Goal: Task Accomplishment & Management: Use online tool/utility

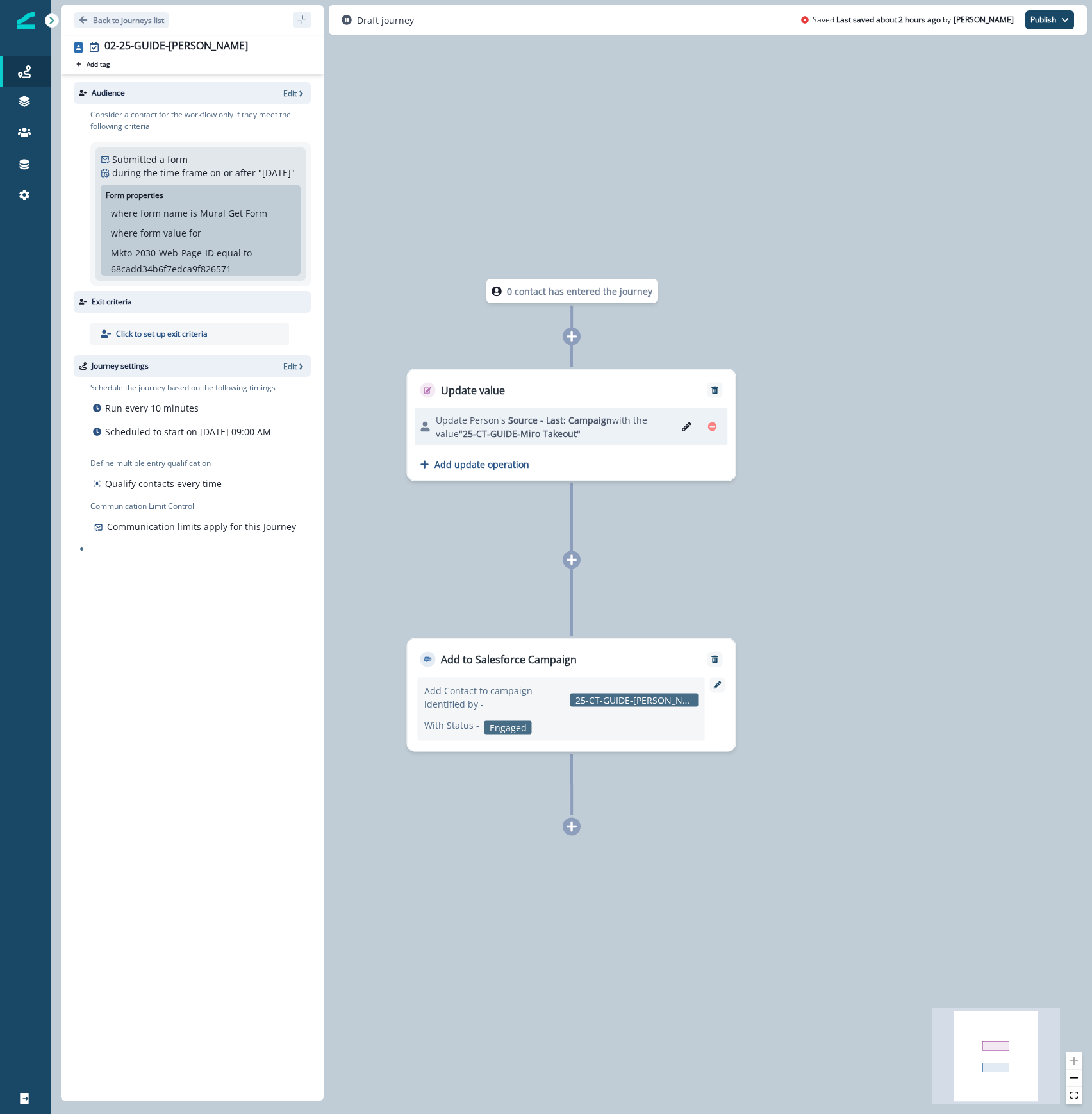
click at [360, 954] on div "0 contact has entered the journey Update value Update Person's Source - Last: C…" at bounding box center [571, 557] width 1041 height 1114
click at [570, 554] on icon at bounding box center [571, 560] width 12 height 12
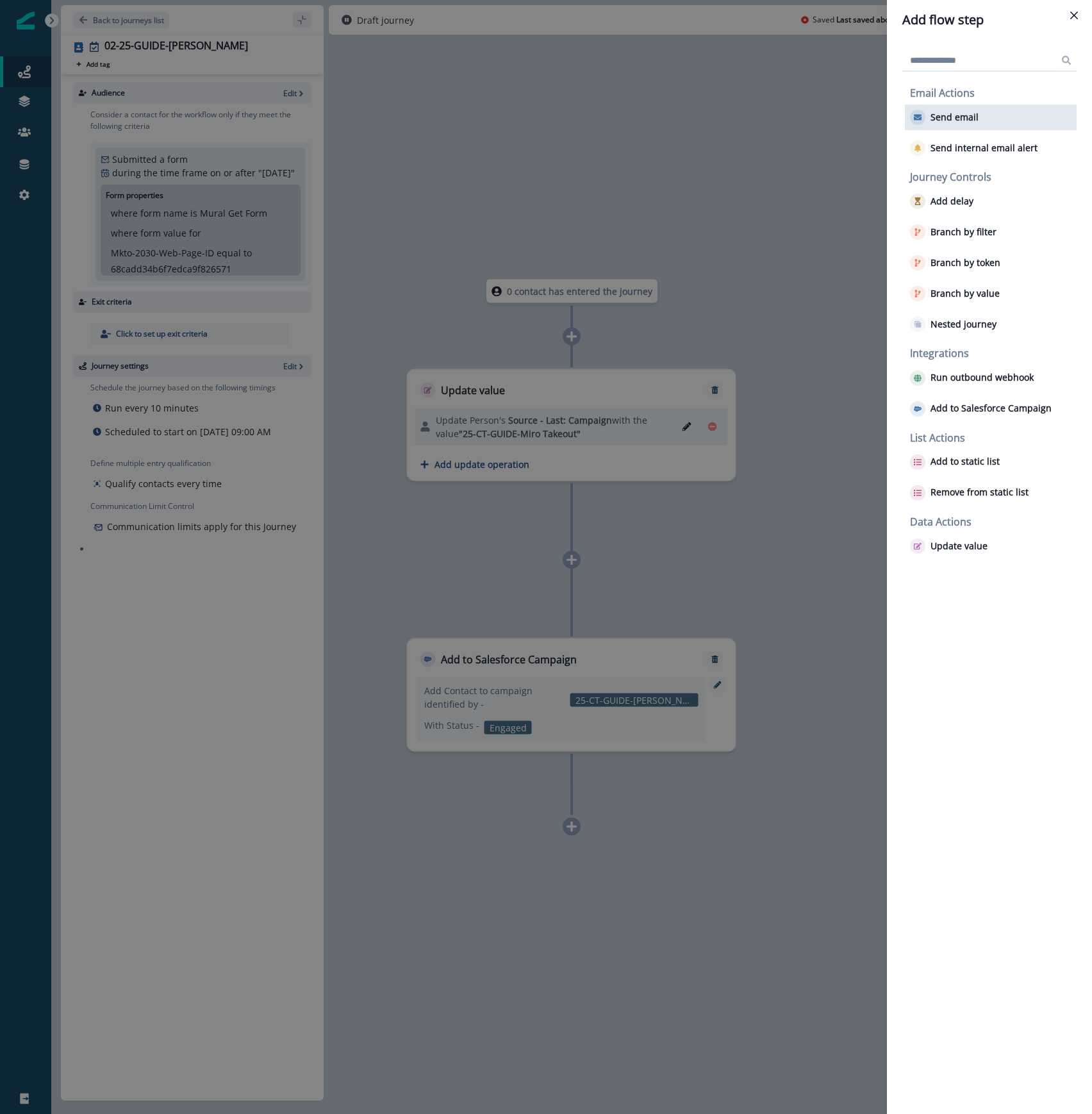
click at [944, 121] on p "Send email" at bounding box center [954, 117] width 48 height 11
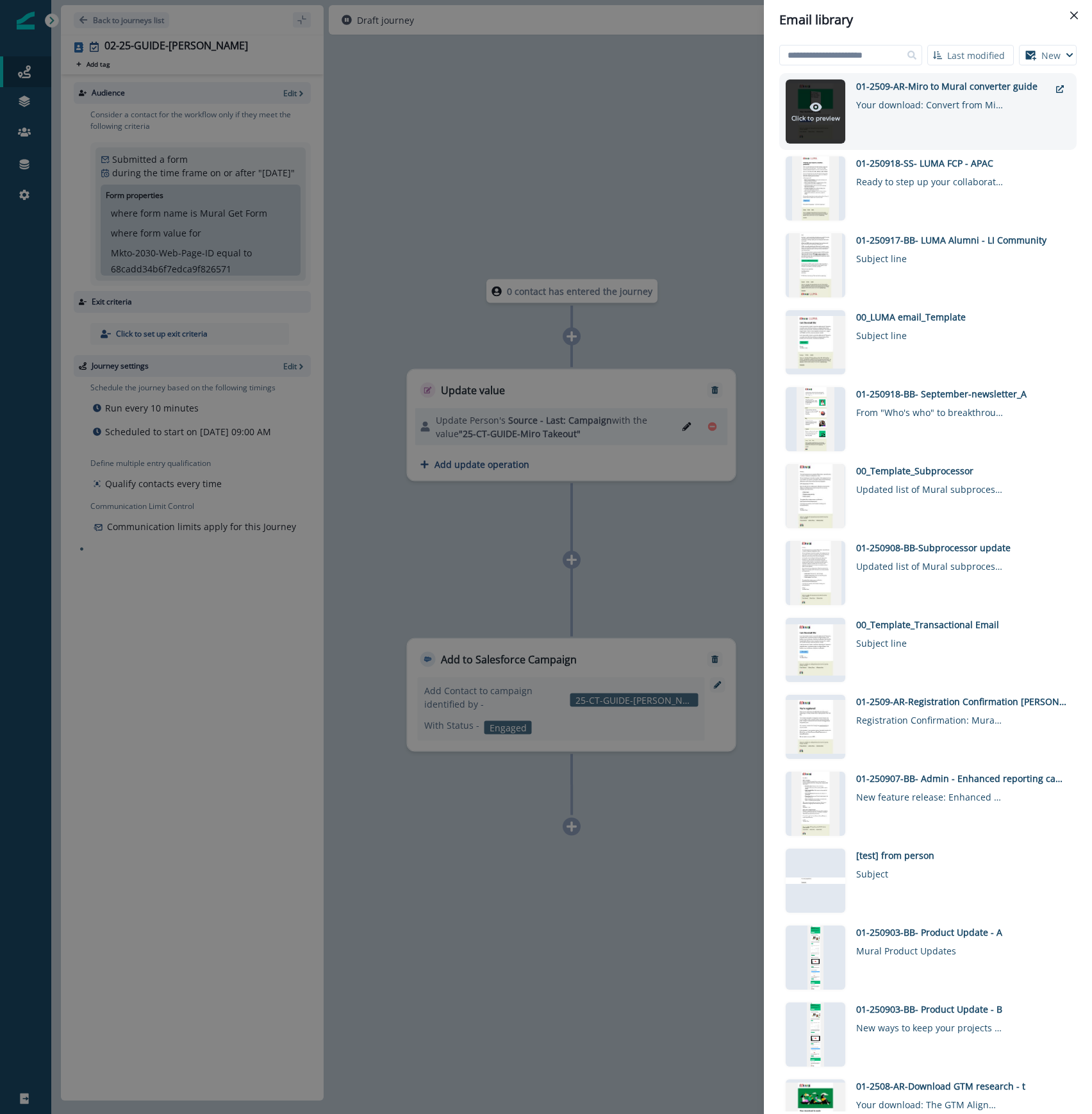
click at [835, 87] on div at bounding box center [816, 111] width 60 height 65
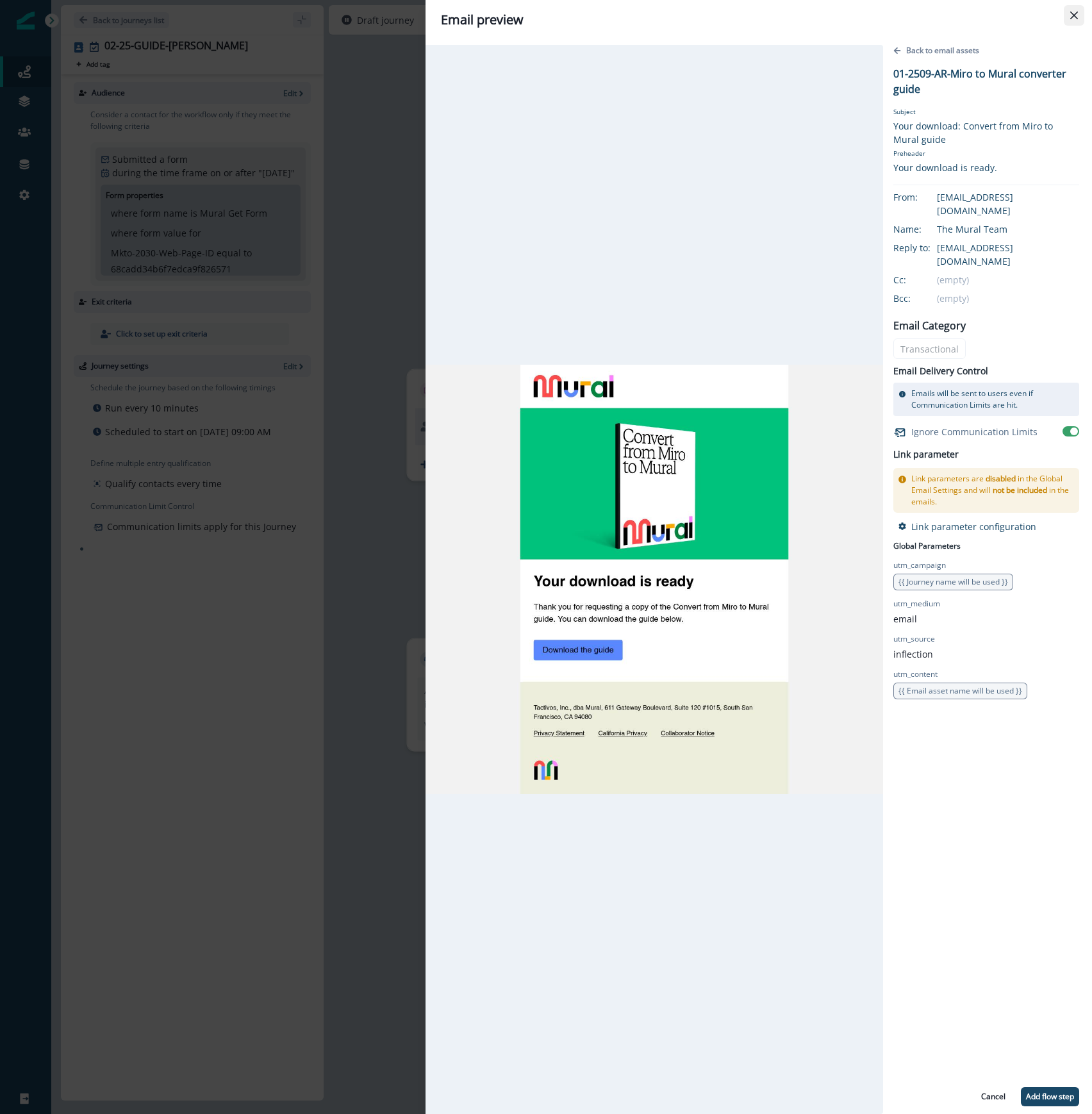
click at [1067, 16] on button "Close" at bounding box center [1074, 15] width 21 height 21
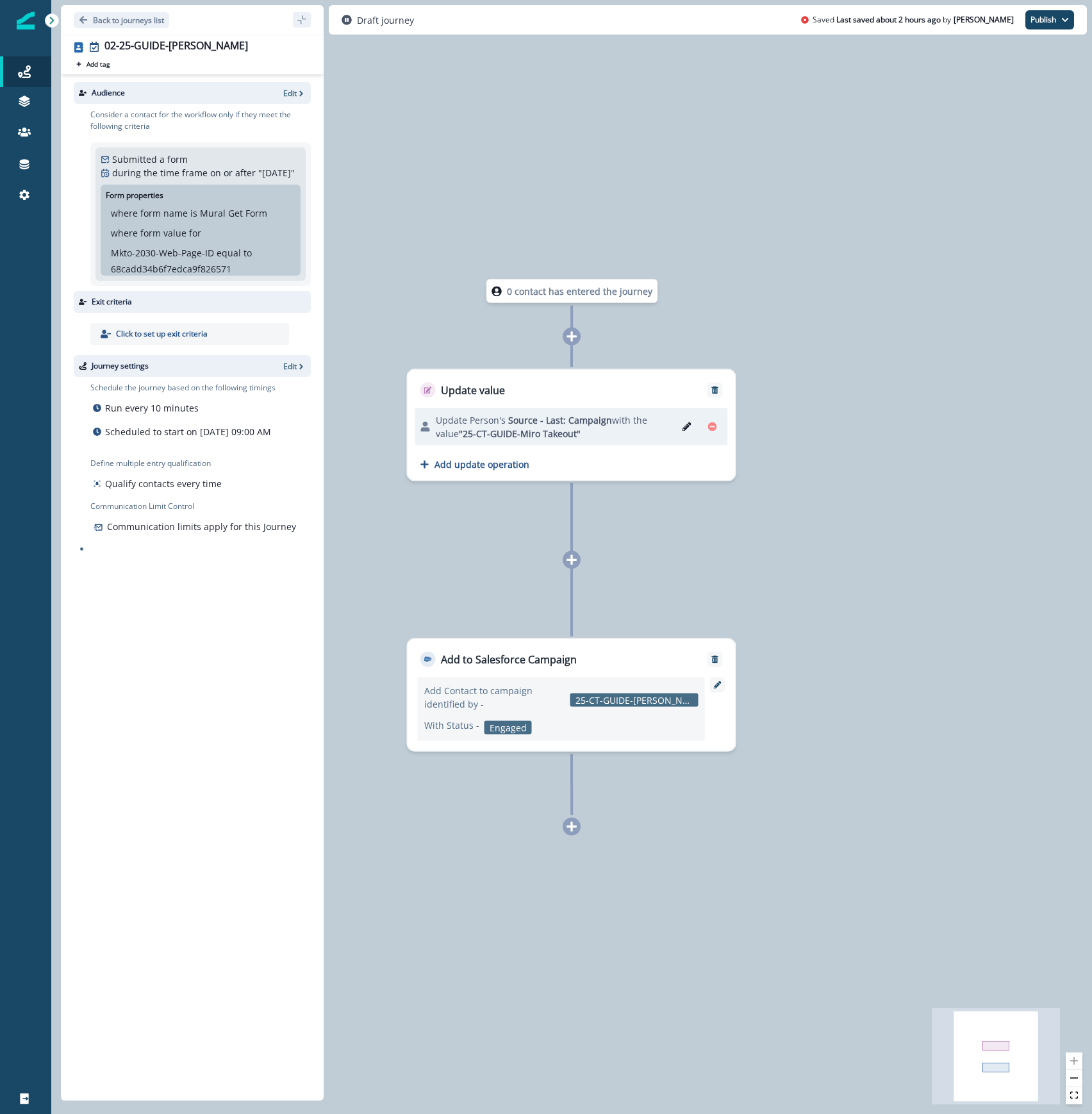
click at [578, 562] on div at bounding box center [571, 560] width 18 height 18
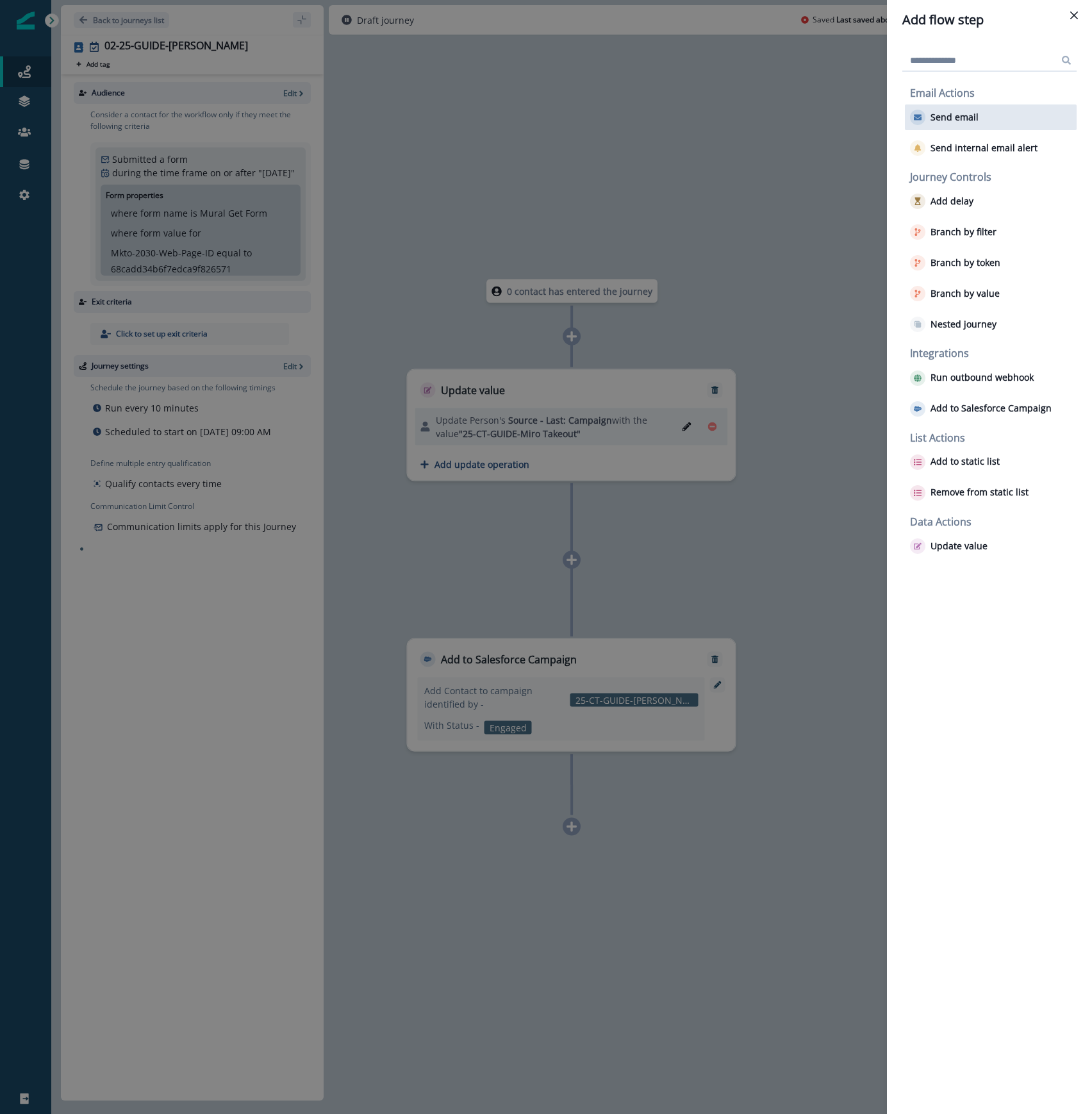
click at [1000, 121] on div "Send email" at bounding box center [990, 117] width 172 height 25
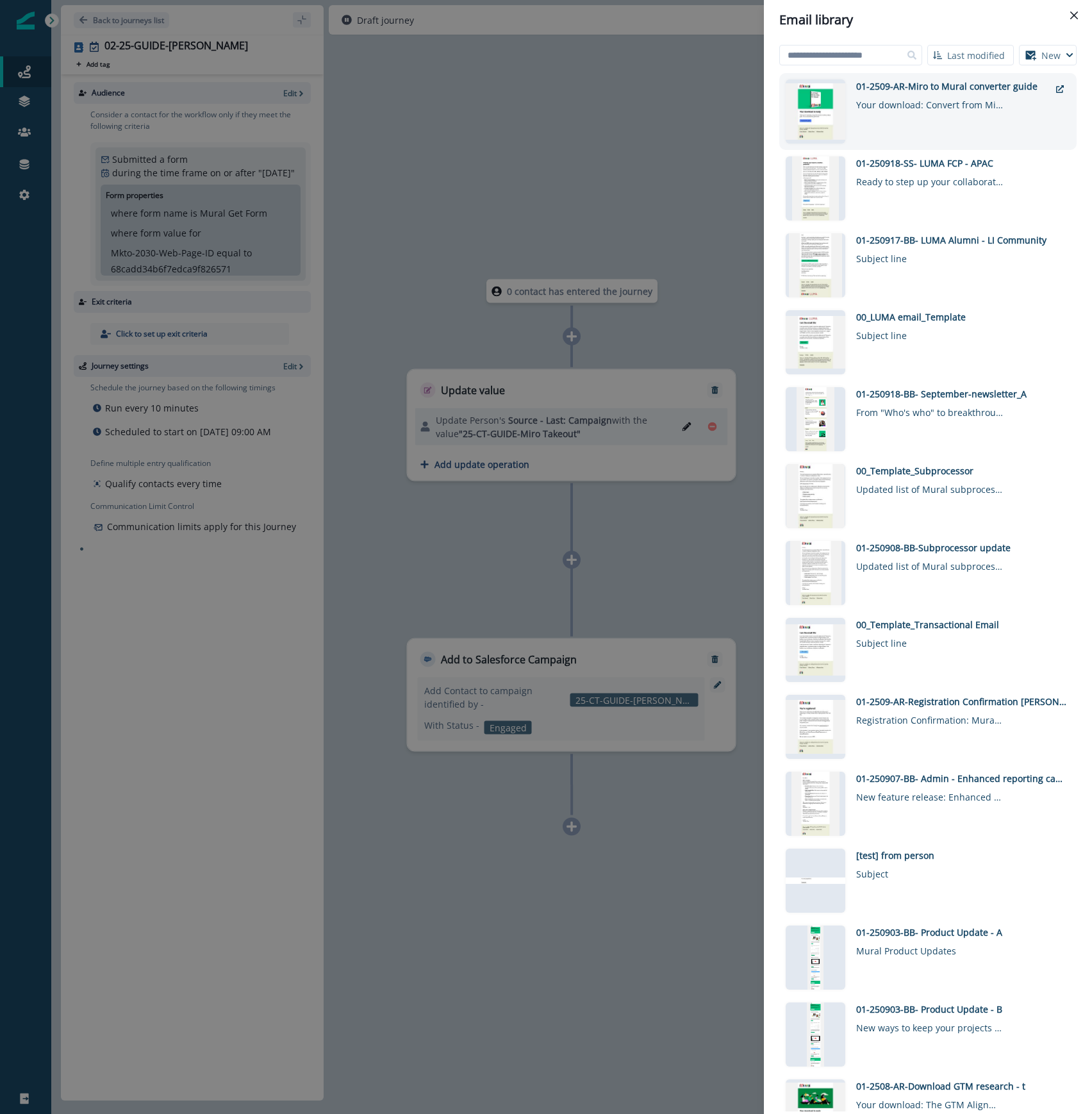
click at [893, 90] on div "01-2509-AR-Miro to Mural converter guide" at bounding box center [953, 85] width 194 height 14
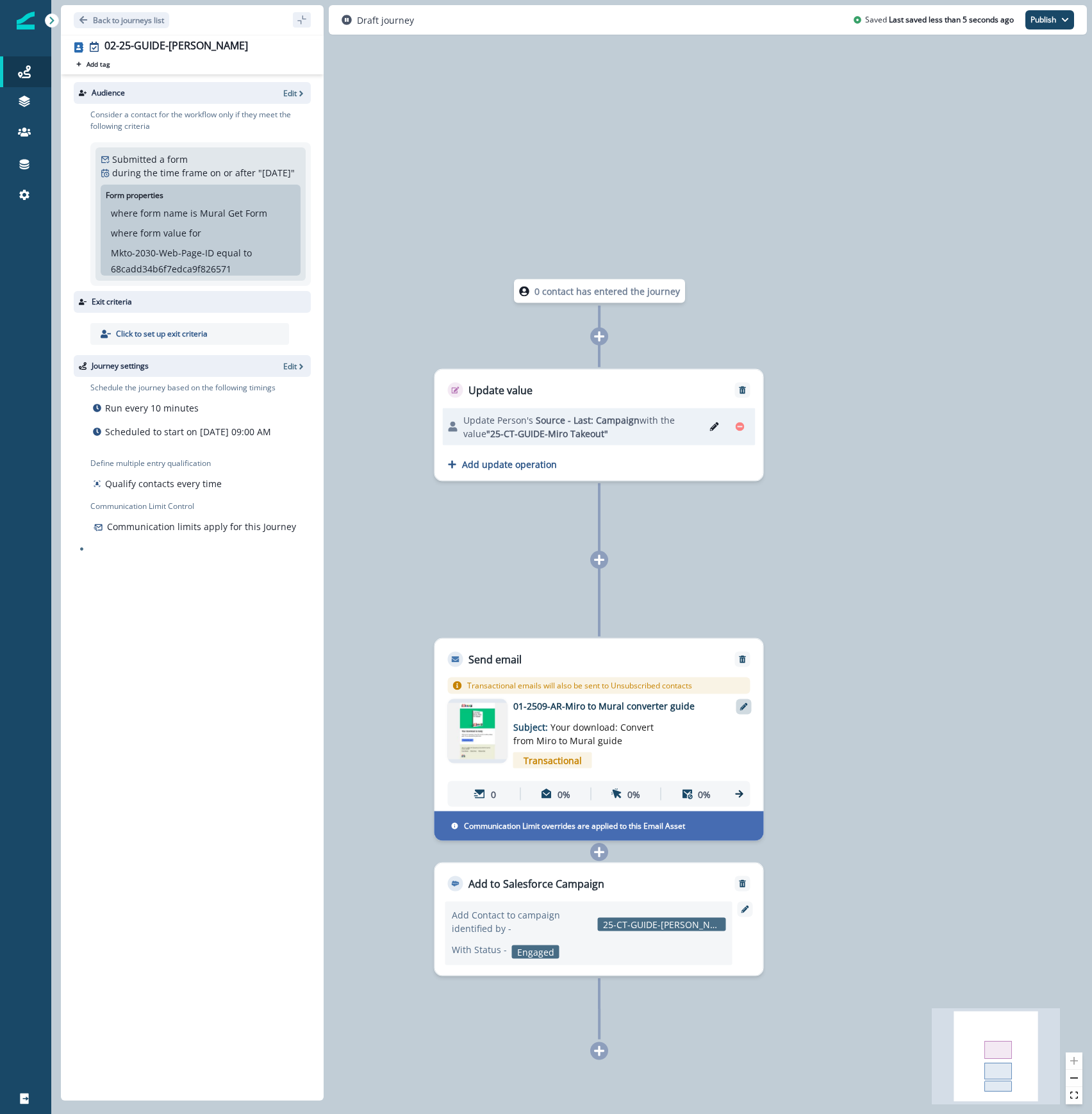
click at [747, 708] on icon at bounding box center [744, 707] width 7 height 7
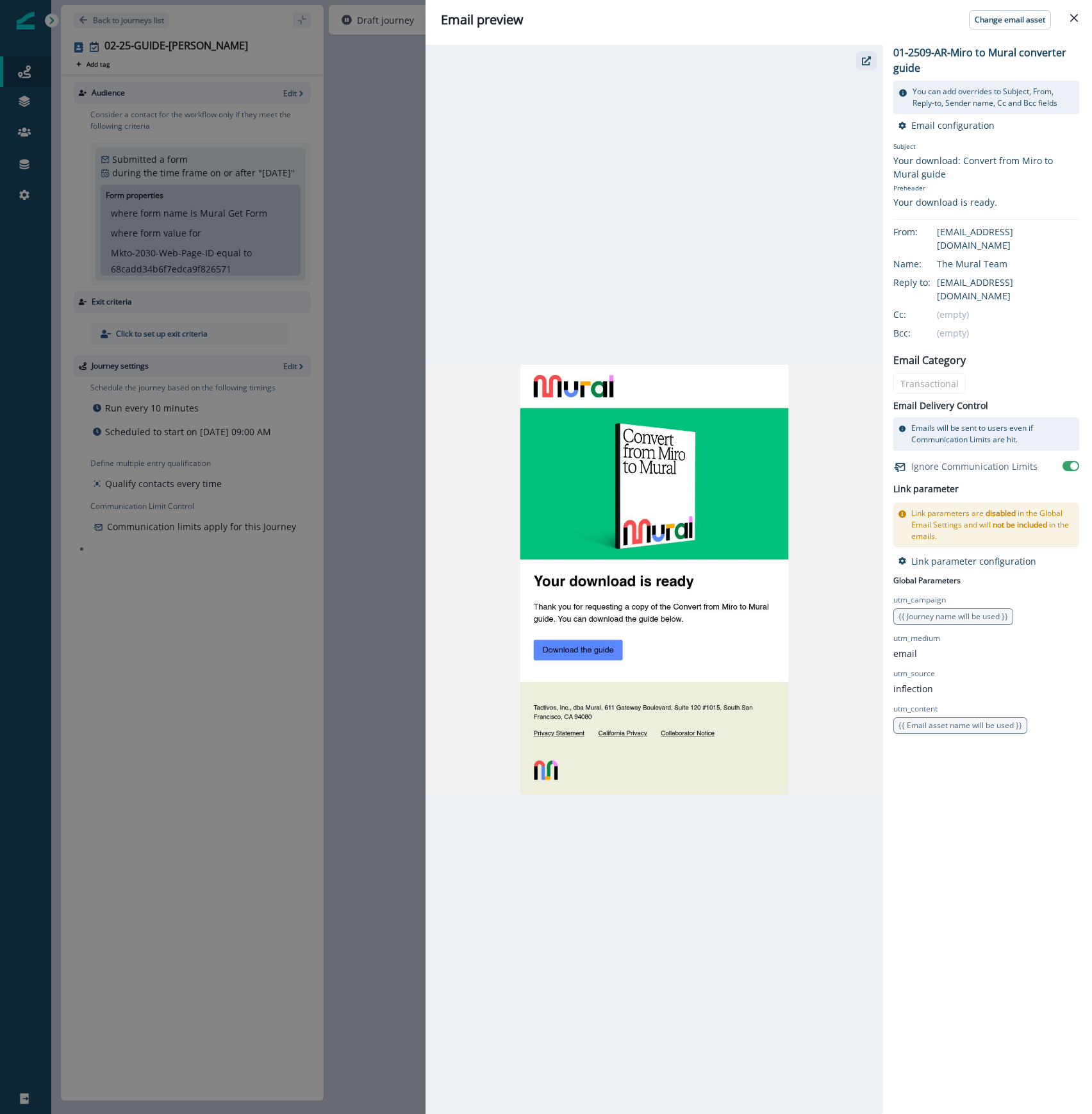
click at [864, 66] on button "button" at bounding box center [867, 60] width 21 height 19
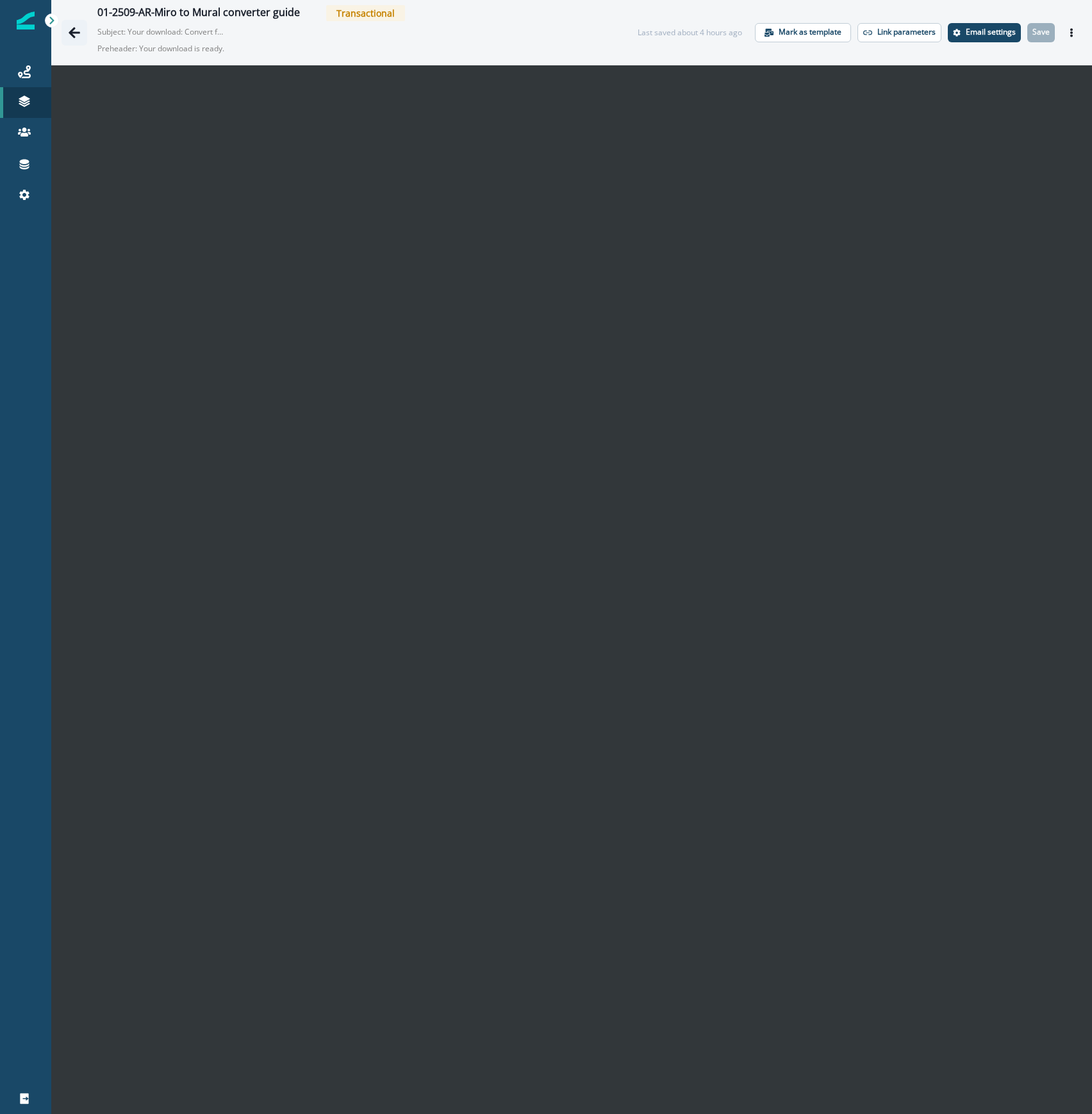
click at [80, 34] on icon "Go back" at bounding box center [74, 33] width 13 height 13
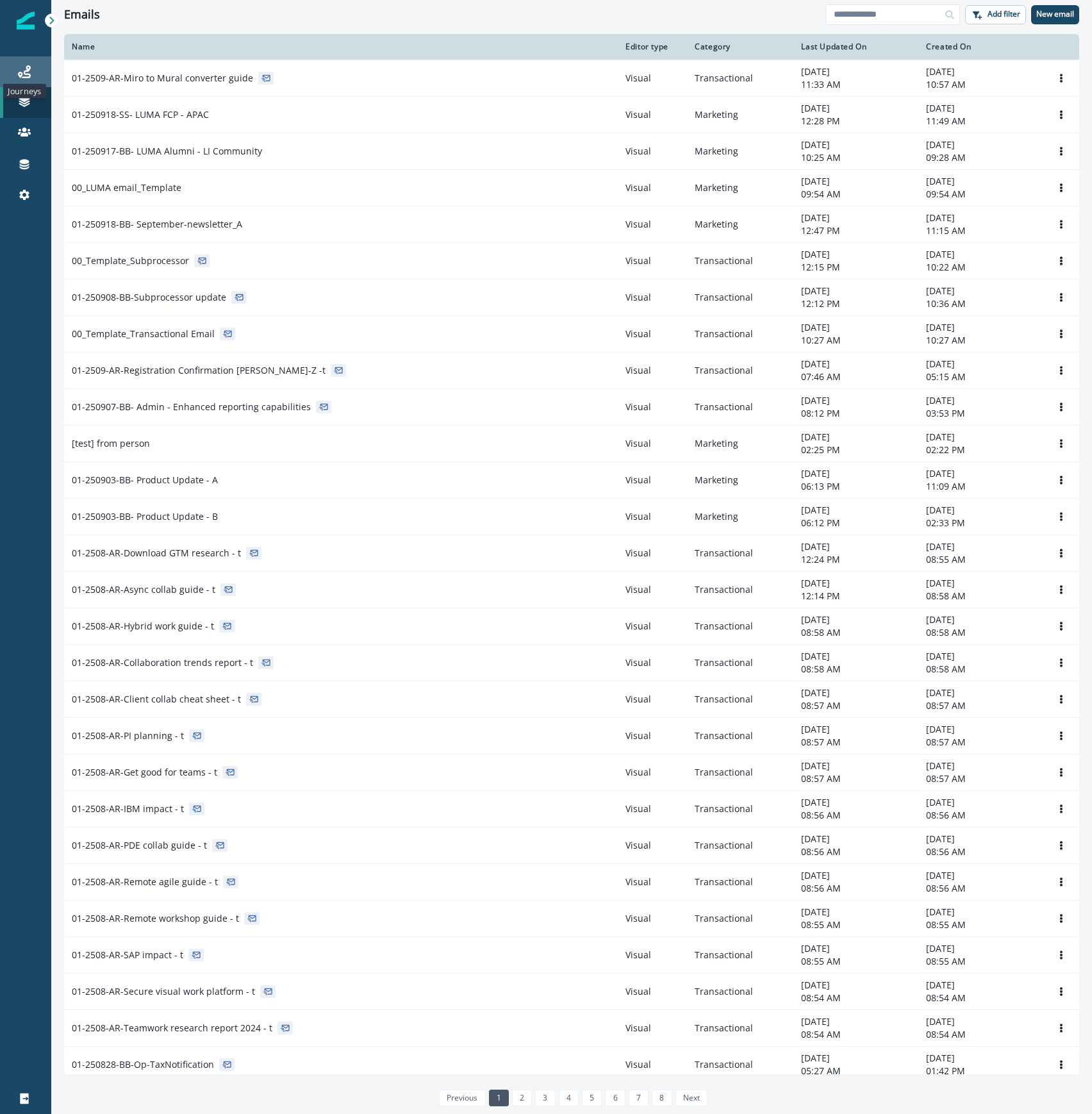
click at [25, 71] on icon at bounding box center [25, 72] width 13 height 13
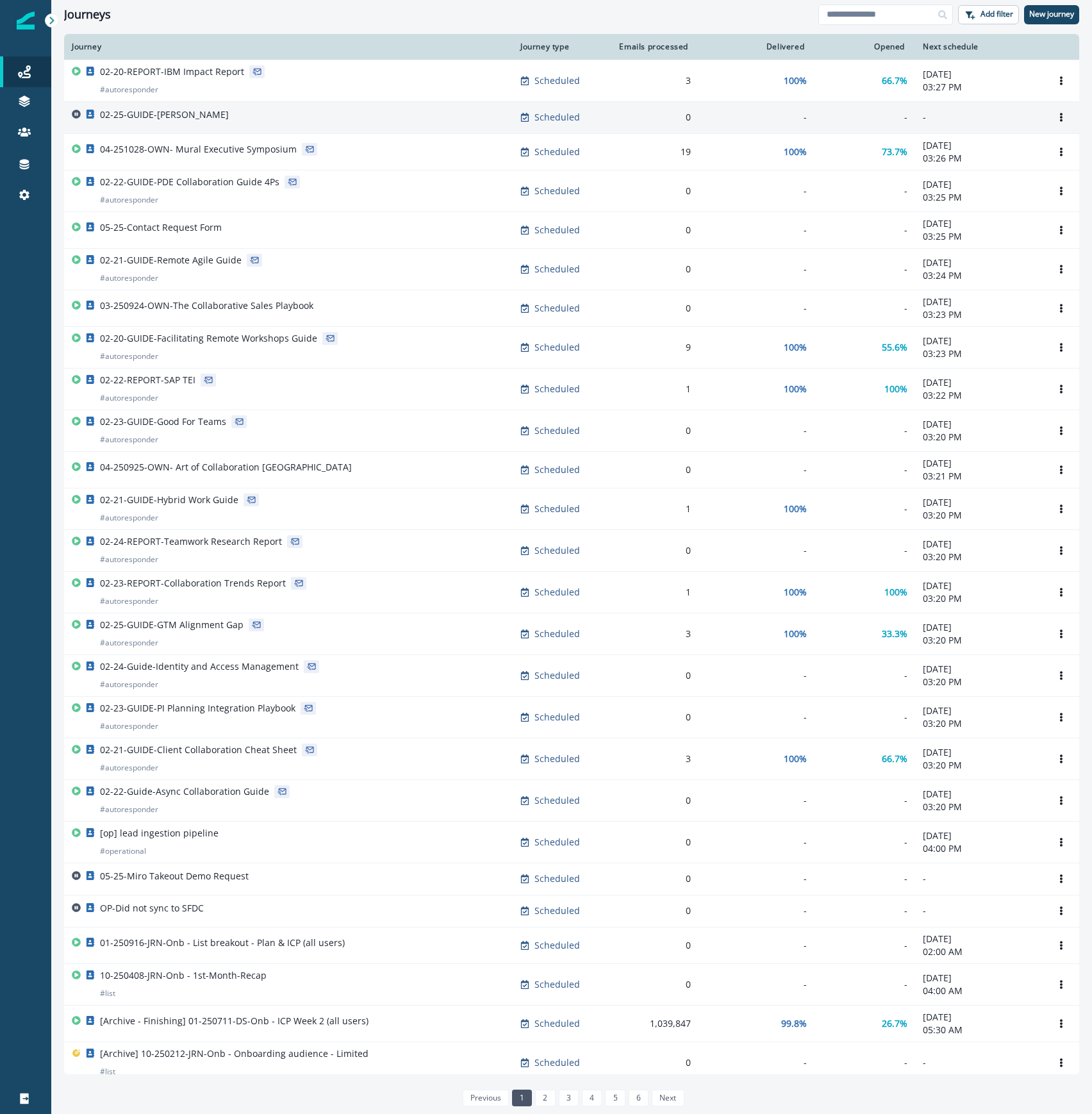
click at [305, 114] on div "02-25-GUIDE-[PERSON_NAME]" at bounding box center [288, 117] width 433 height 18
